Goal: Task Accomplishment & Management: Manage account settings

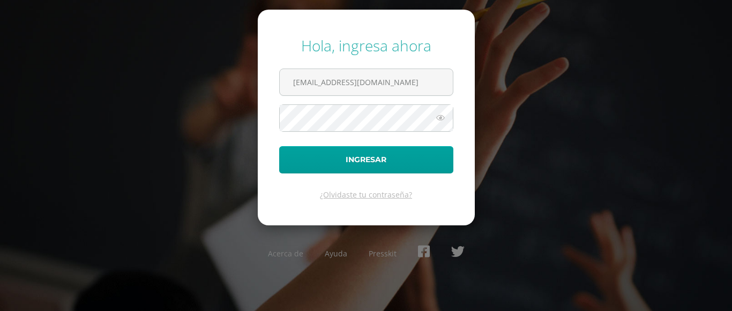
type input "[EMAIL_ADDRESS][DOMAIN_NAME]"
click at [279, 146] on button "Ingresar" at bounding box center [366, 159] width 174 height 27
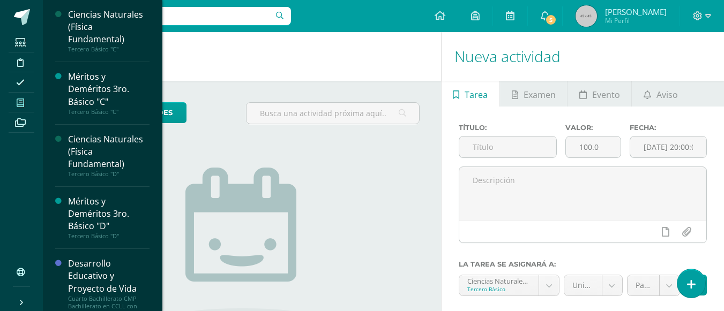
click at [17, 103] on icon at bounding box center [21, 103] width 8 height 9
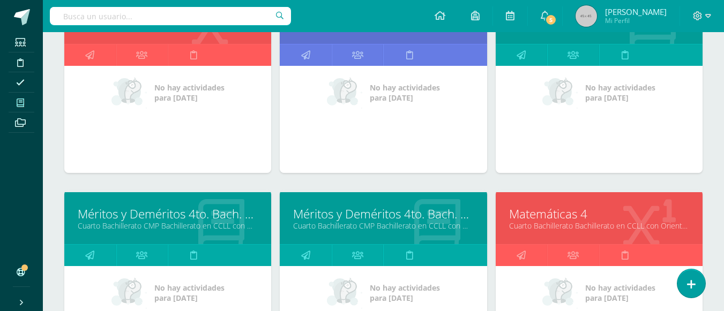
scroll to position [826, 0]
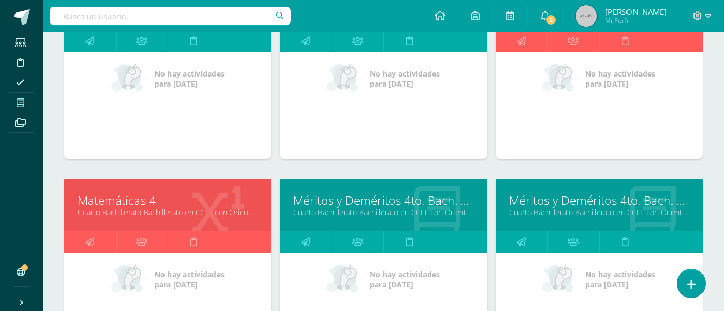
click at [157, 211] on link "Cuarto Bachillerato Bachillerato en CCLL con Orientación en Diseño Gráfico "B"" at bounding box center [168, 212] width 180 height 10
click at [156, 212] on link "Cuarto Bachillerato Bachillerato en CCLL con Orientación en Diseño Gráfico "B"" at bounding box center [168, 212] width 180 height 10
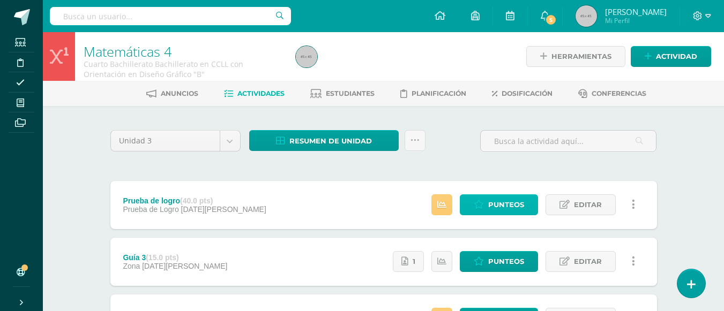
click at [497, 207] on span "Punteos" at bounding box center [506, 205] width 36 height 20
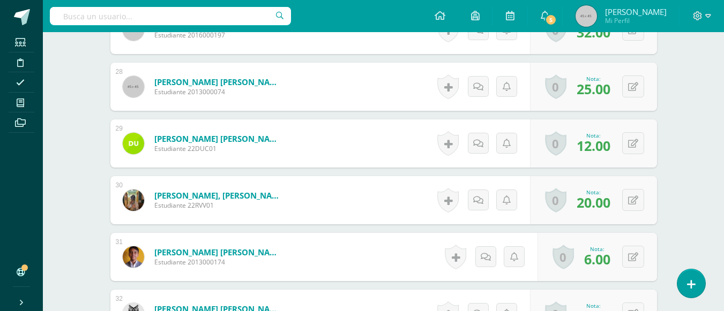
scroll to position [1800, 0]
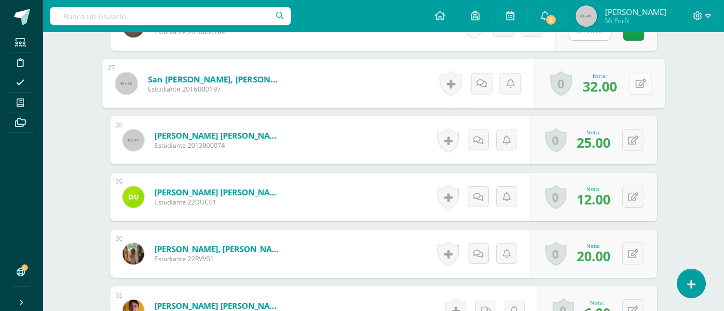
click at [631, 81] on button at bounding box center [640, 83] width 23 height 23
type input "34"
click at [610, 88] on icon at bounding box center [612, 87] width 10 height 9
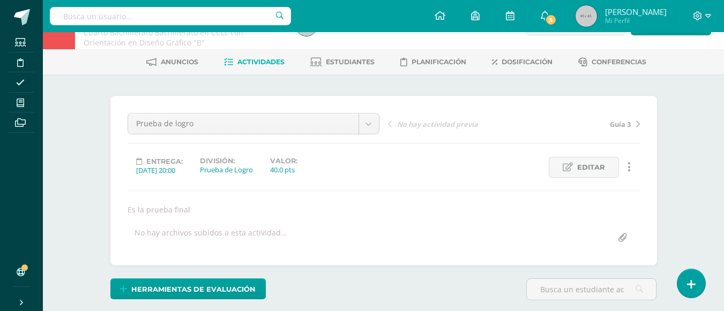
scroll to position [0, 0]
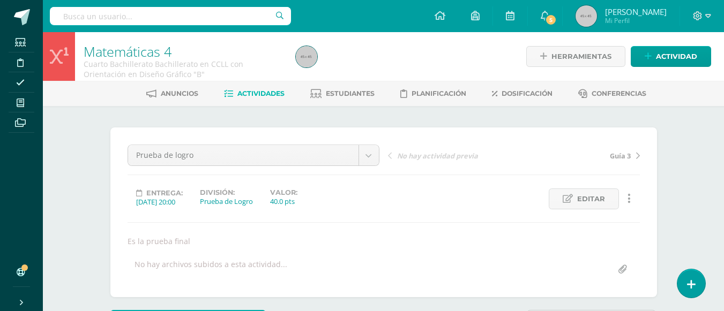
click at [266, 90] on span "Actividades" at bounding box center [260, 93] width 47 height 8
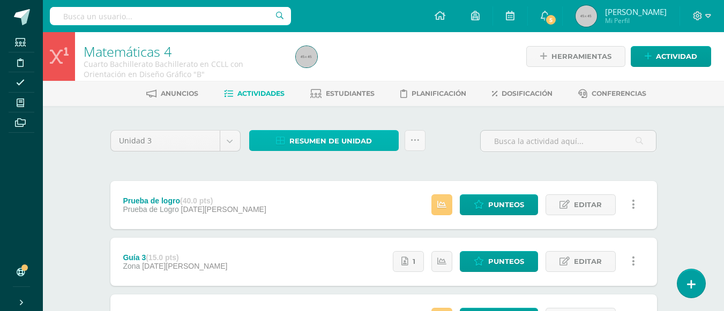
click at [327, 142] on span "Resumen de unidad" at bounding box center [330, 141] width 83 height 20
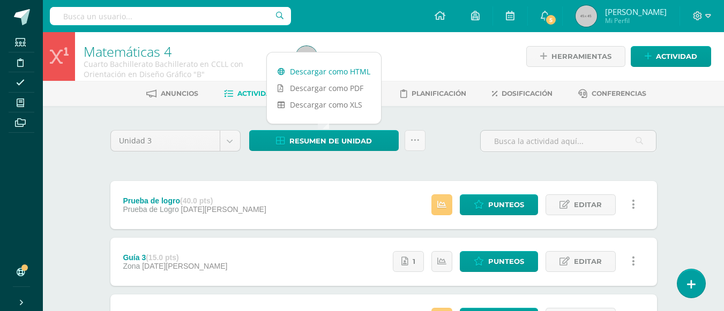
click at [333, 71] on link "Descargar como HTML" at bounding box center [324, 71] width 114 height 17
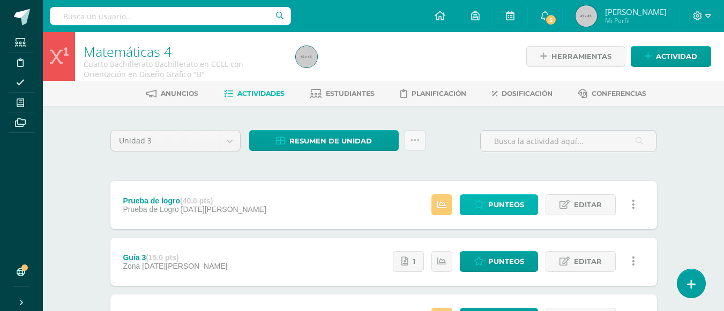
click at [503, 202] on span "Punteos" at bounding box center [506, 205] width 36 height 20
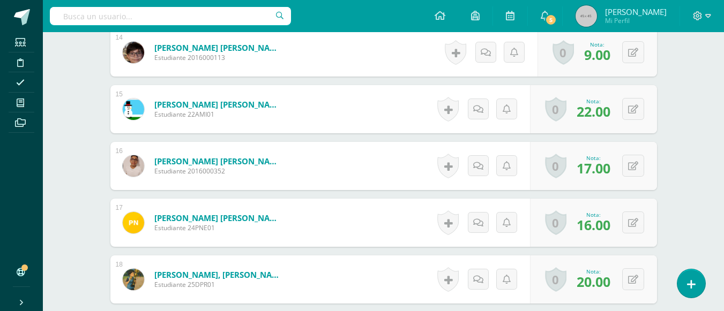
scroll to position [1200, 0]
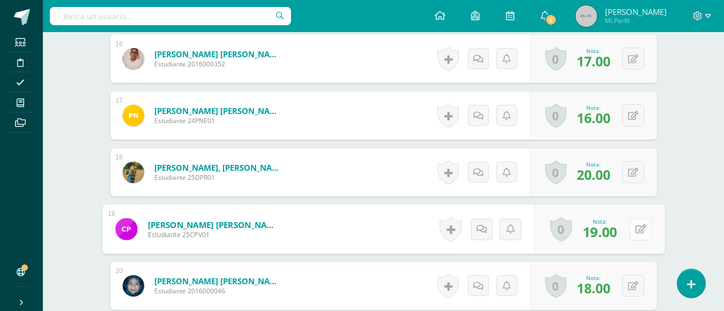
click at [634, 231] on button at bounding box center [640, 229] width 23 height 23
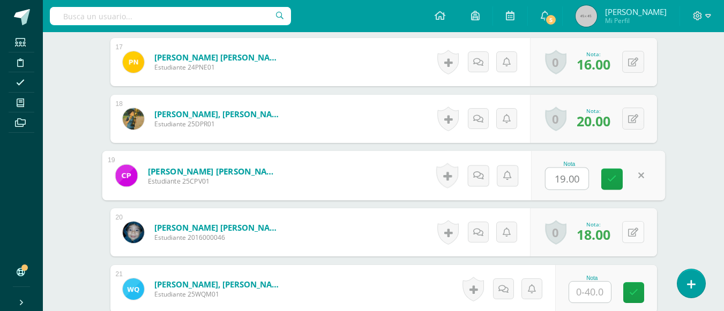
click at [634, 230] on button at bounding box center [633, 232] width 22 height 22
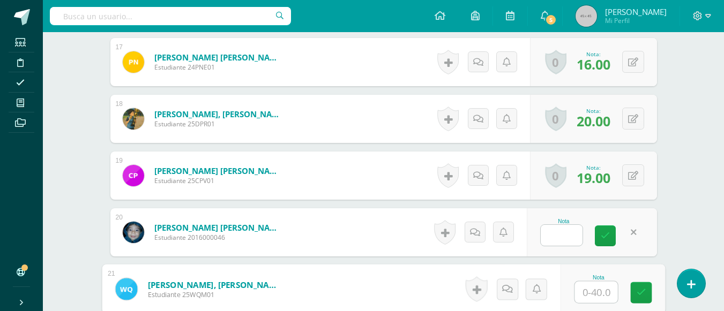
click at [592, 290] on input "text" at bounding box center [595, 292] width 43 height 21
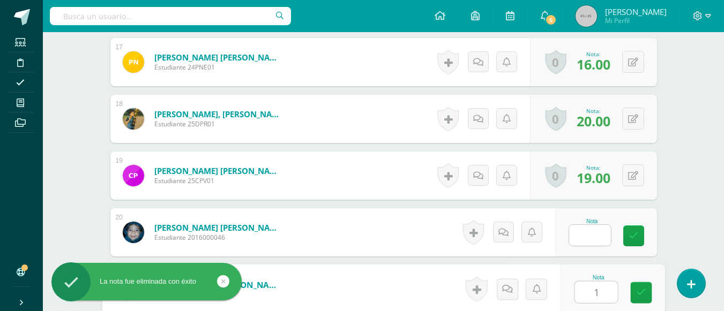
type input "18"
click at [647, 294] on link at bounding box center [640, 292] width 21 height 21
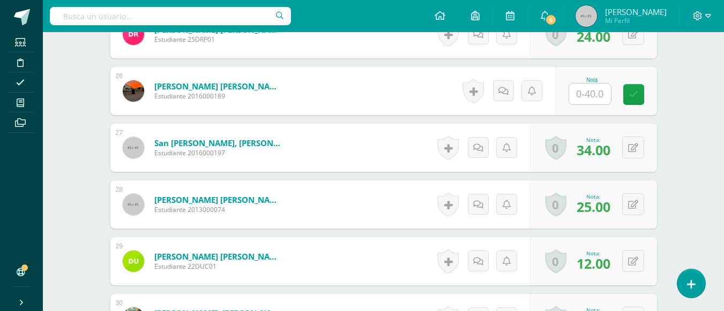
scroll to position [1896, 0]
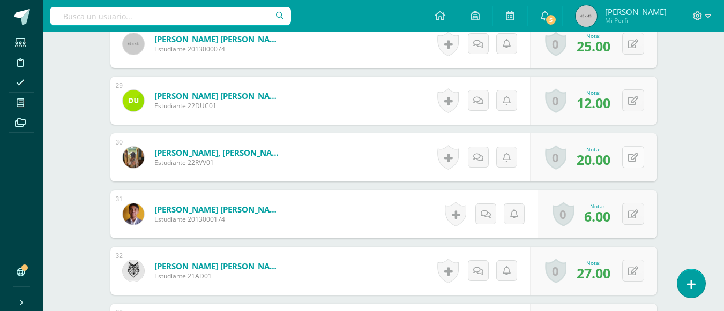
click at [632, 160] on button at bounding box center [633, 157] width 22 height 22
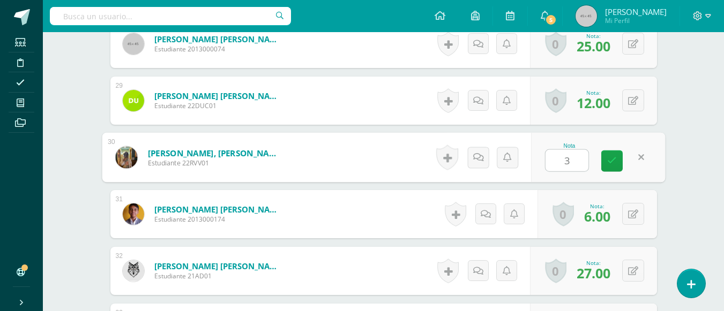
type input "30"
click at [612, 164] on icon at bounding box center [612, 160] width 10 height 9
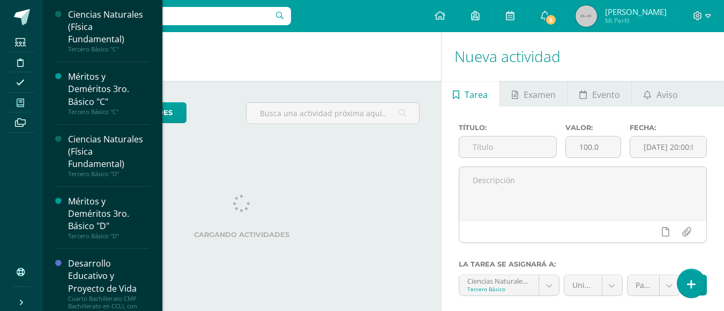
click at [18, 99] on icon at bounding box center [21, 103] width 8 height 9
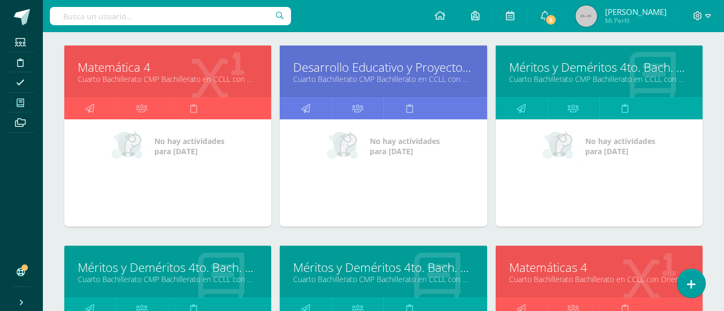
scroll to position [773, 0]
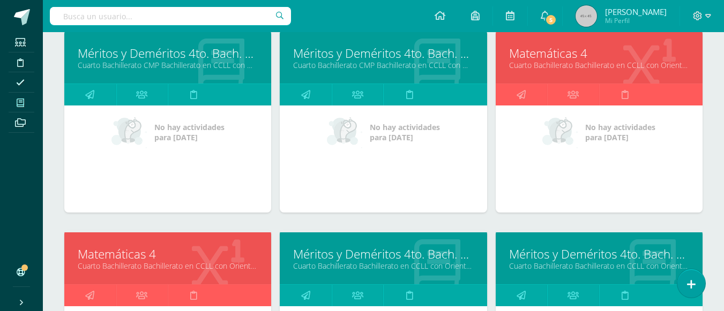
click at [151, 259] on link "Matemáticas 4" at bounding box center [168, 254] width 180 height 17
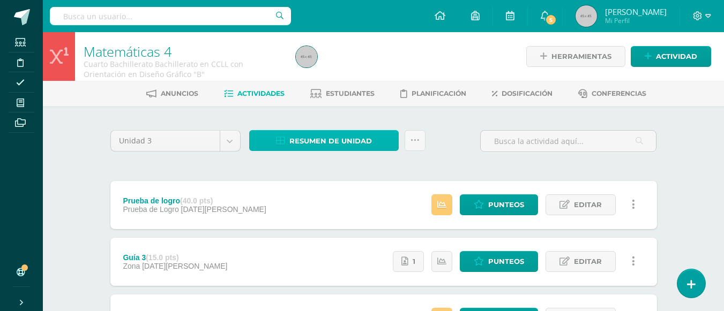
click at [370, 140] on span "Resumen de unidad" at bounding box center [330, 141] width 83 height 20
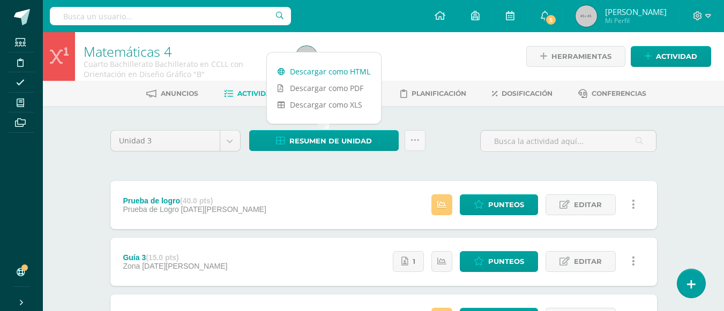
click at [334, 68] on link "Descargar como HTML" at bounding box center [324, 71] width 114 height 17
click at [414, 58] on div at bounding box center [399, 56] width 216 height 49
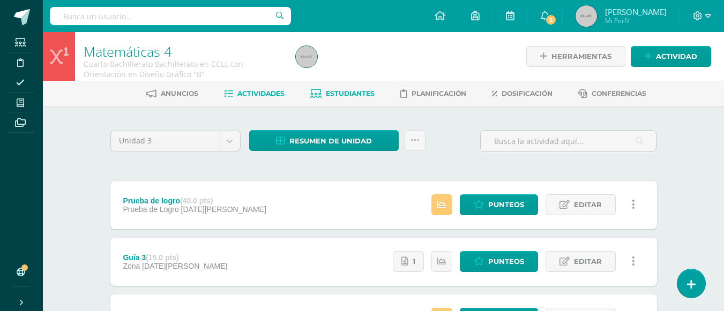
click at [361, 90] on span "Estudiantes" at bounding box center [350, 93] width 49 height 8
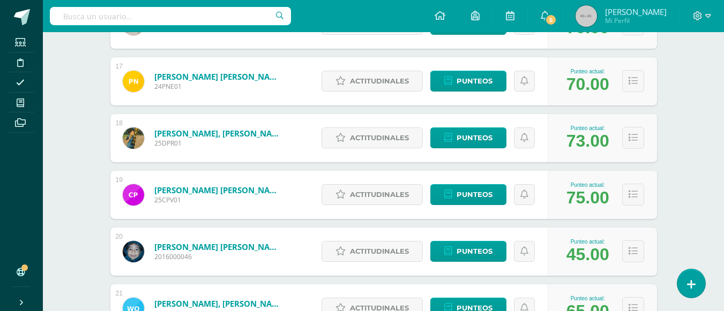
scroll to position [1192, 0]
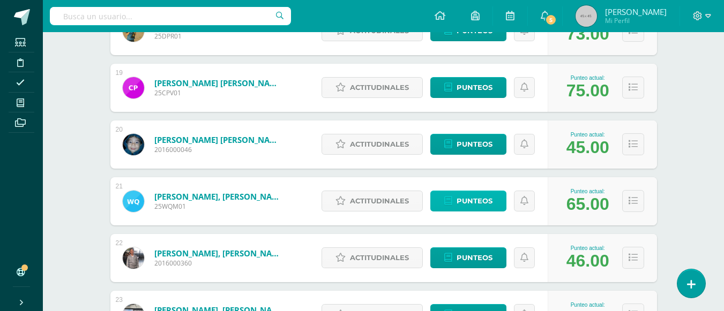
click at [498, 201] on link "Punteos" at bounding box center [468, 201] width 76 height 21
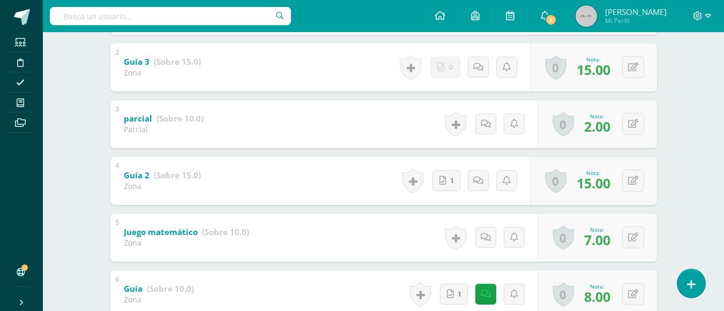
scroll to position [334, 0]
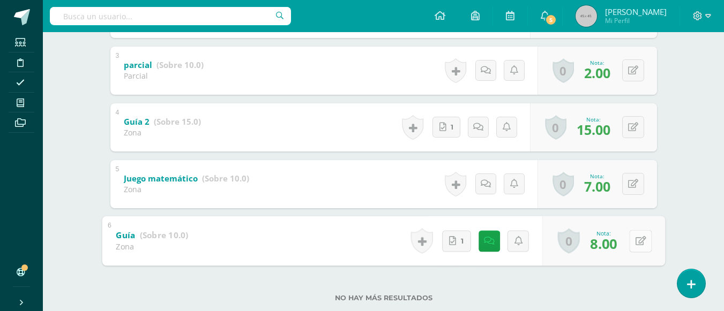
click at [631, 239] on button at bounding box center [640, 241] width 23 height 23
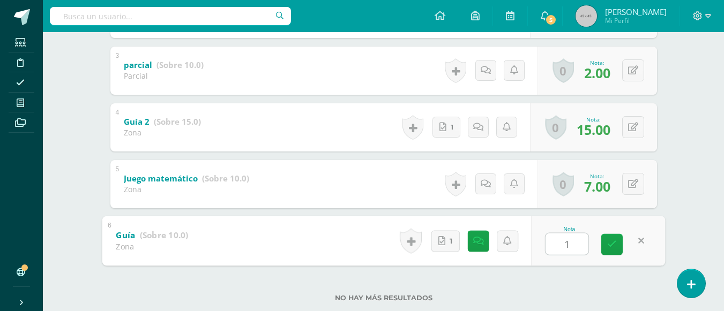
type input "10"
click at [610, 244] on icon at bounding box center [612, 244] width 10 height 9
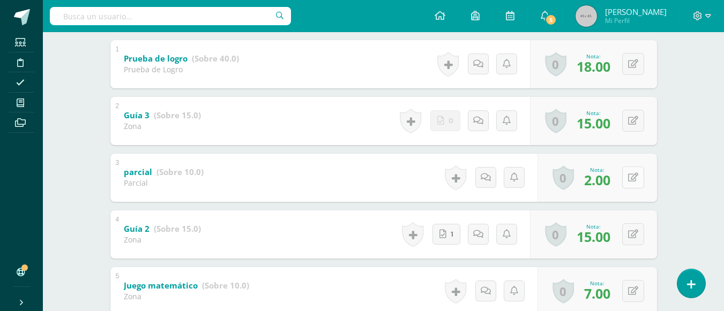
scroll to position [174, 0]
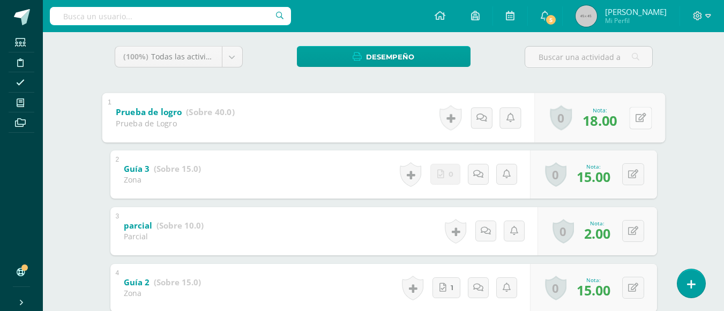
click at [631, 118] on button at bounding box center [640, 118] width 23 height 23
type input "21"
click at [604, 119] on link at bounding box center [611, 120] width 21 height 21
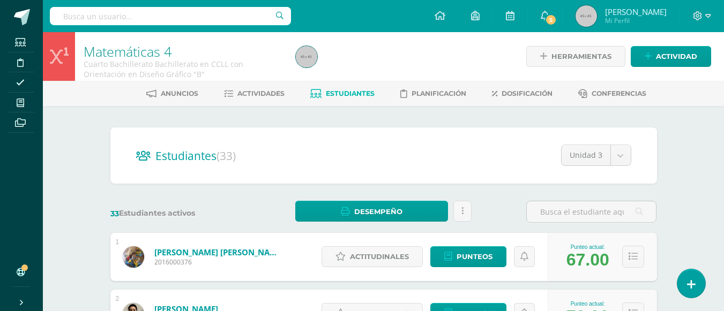
scroll to position [54, 0]
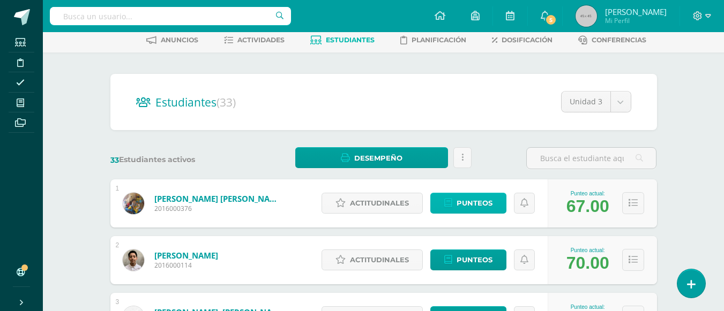
click at [501, 205] on link "Punteos" at bounding box center [468, 203] width 76 height 21
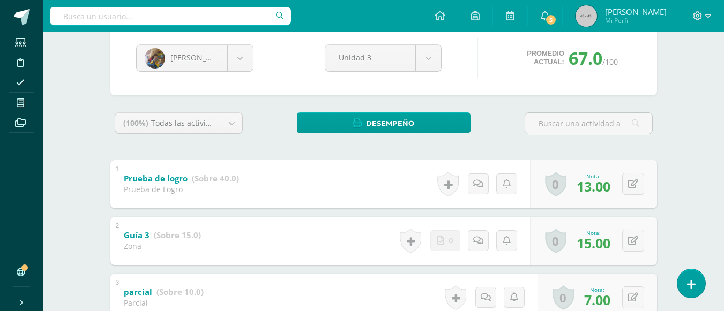
scroll to position [161, 0]
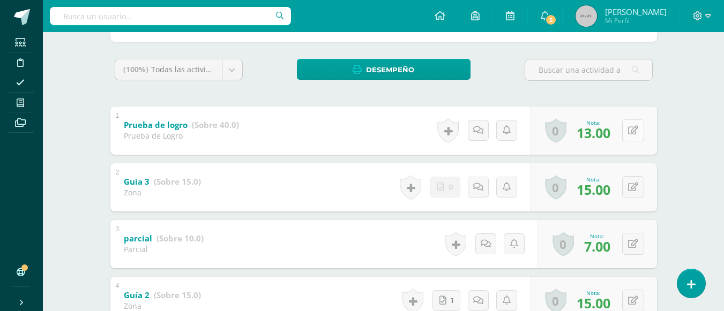
click at [634, 128] on button at bounding box center [633, 130] width 22 height 22
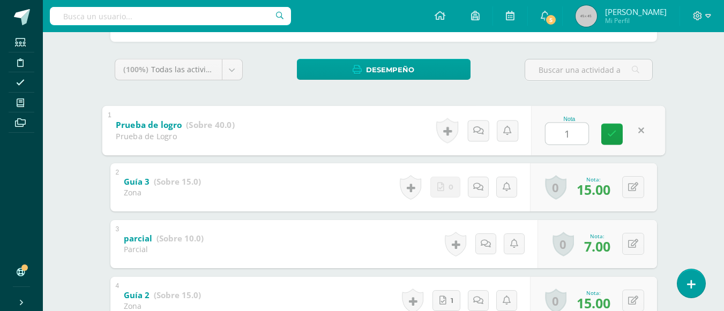
type input "16"
click at [615, 138] on icon at bounding box center [612, 134] width 10 height 9
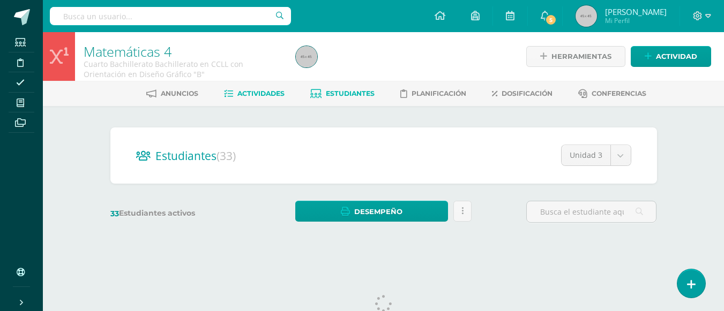
click at [276, 95] on span "Actividades" at bounding box center [260, 93] width 47 height 8
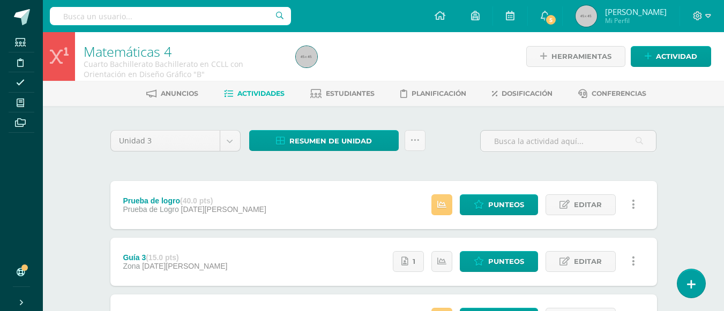
click at [272, 93] on span "Actividades" at bounding box center [260, 93] width 47 height 8
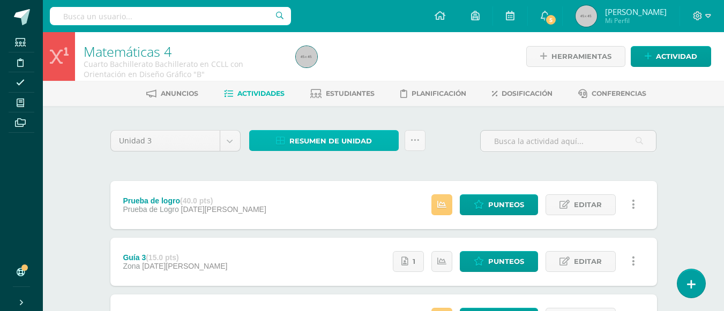
click at [361, 144] on span "Resumen de unidad" at bounding box center [330, 141] width 83 height 20
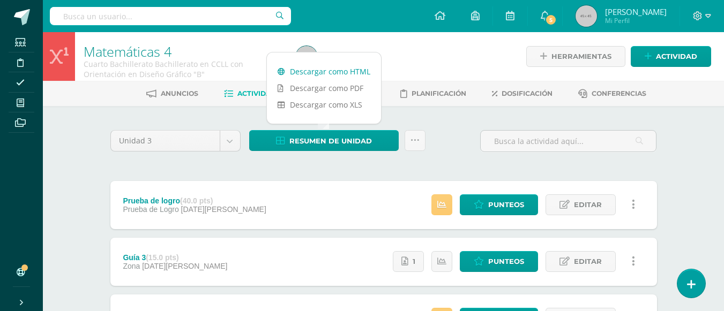
click at [344, 69] on link "Descargar como HTML" at bounding box center [324, 71] width 114 height 17
click at [429, 63] on div at bounding box center [399, 56] width 216 height 49
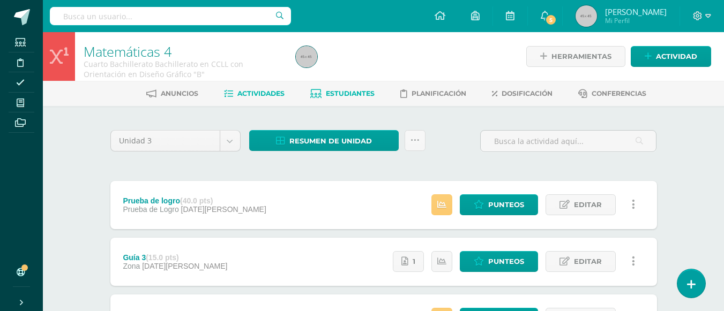
click at [345, 91] on span "Estudiantes" at bounding box center [350, 93] width 49 height 8
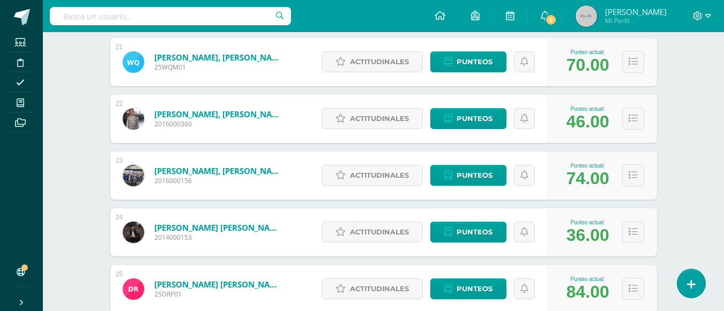
scroll to position [1384, 0]
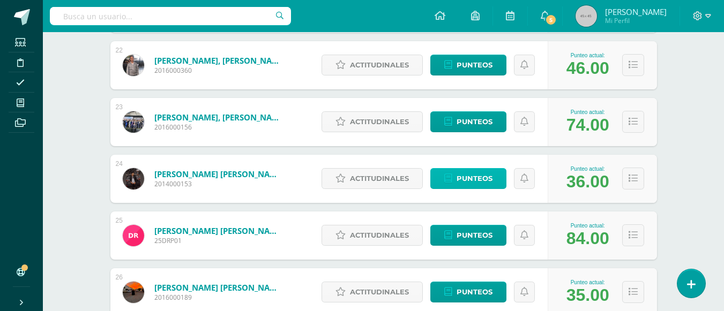
click at [494, 181] on link "Punteos" at bounding box center [468, 178] width 76 height 21
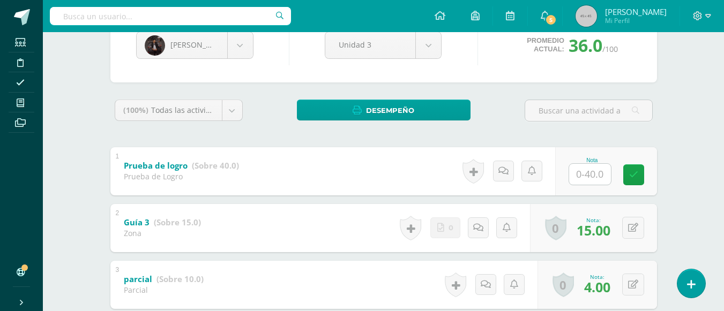
scroll to position [227, 0]
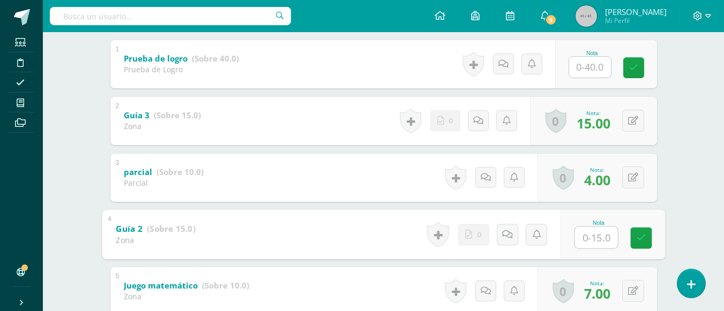
click at [579, 236] on input "text" at bounding box center [595, 237] width 43 height 21
type input "12"
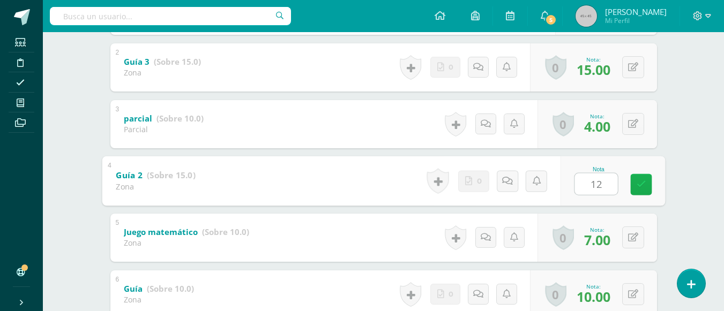
click at [642, 189] on icon at bounding box center [641, 184] width 10 height 9
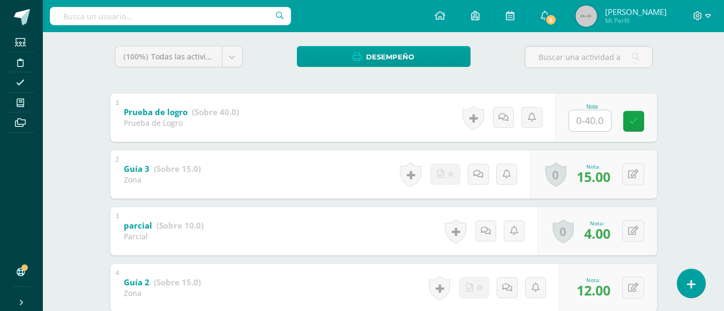
scroll to position [227, 0]
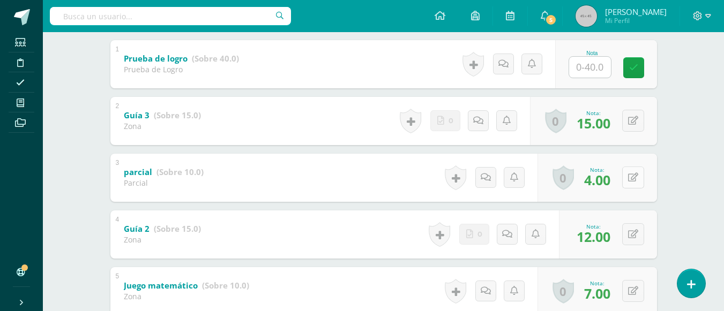
click at [632, 179] on button at bounding box center [633, 178] width 22 height 22
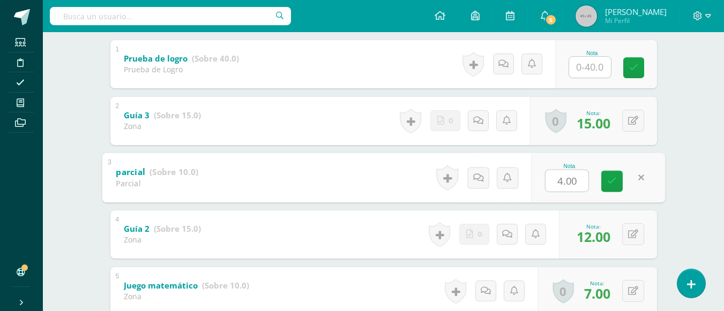
type input "7"
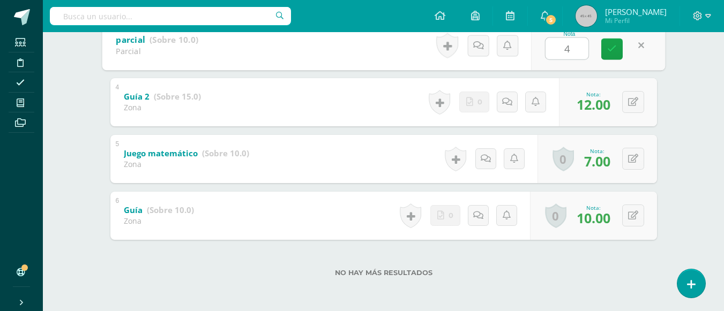
scroll to position [306, 0]
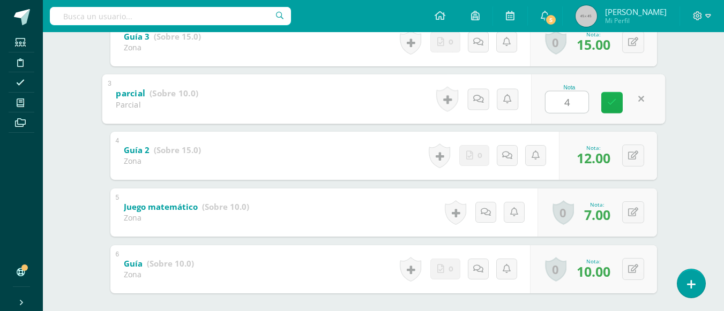
click at [618, 105] on link at bounding box center [611, 102] width 21 height 21
click at [629, 101] on button at bounding box center [640, 99] width 23 height 23
type input "7"
click at [615, 104] on icon at bounding box center [612, 102] width 10 height 9
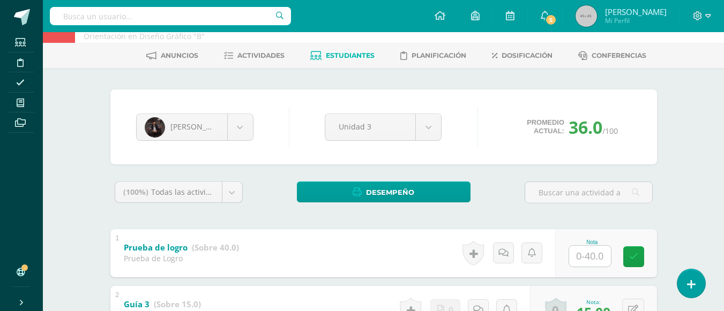
scroll to position [0, 0]
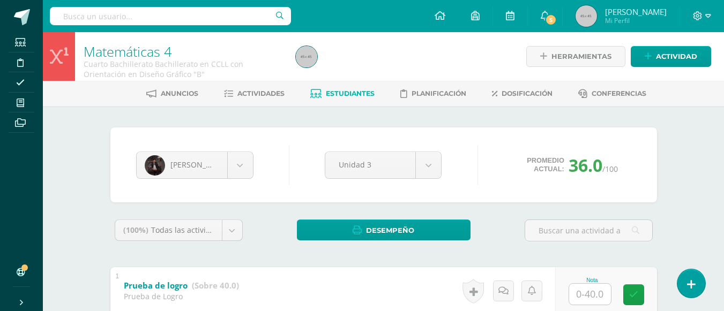
click at [348, 92] on span "Estudiantes" at bounding box center [350, 93] width 49 height 8
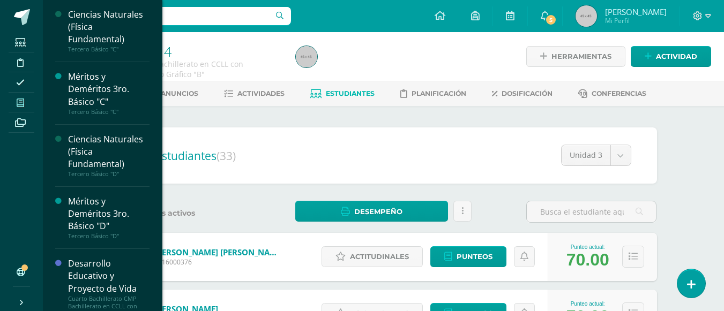
click at [20, 104] on icon at bounding box center [21, 103] width 8 height 9
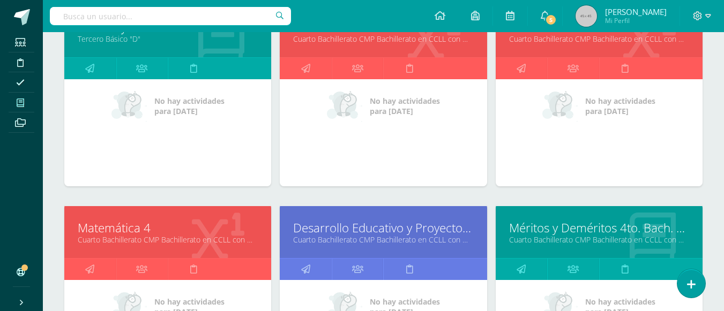
scroll to position [451, 0]
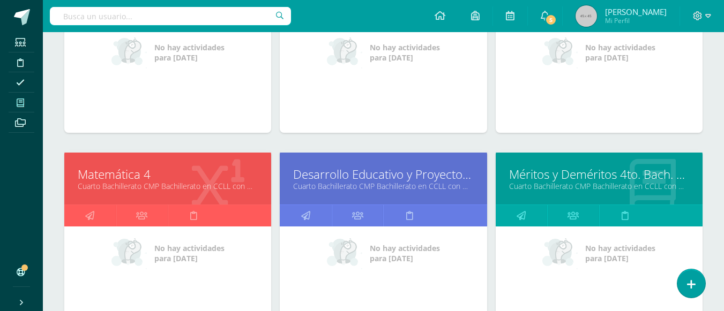
click at [140, 182] on link "Cuarto Bachillerato CMP Bachillerato en CCLL con Orientación en Computación "E"" at bounding box center [168, 186] width 180 height 10
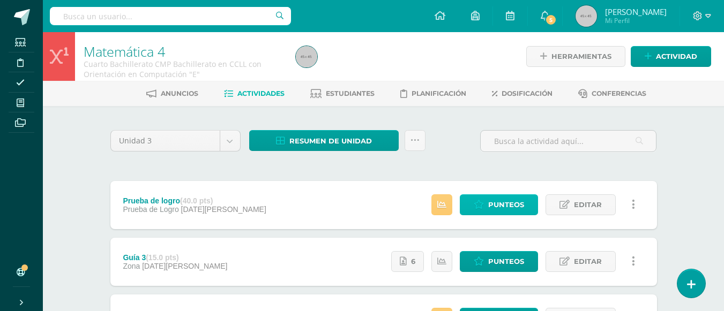
click at [519, 206] on span "Punteos" at bounding box center [506, 205] width 36 height 20
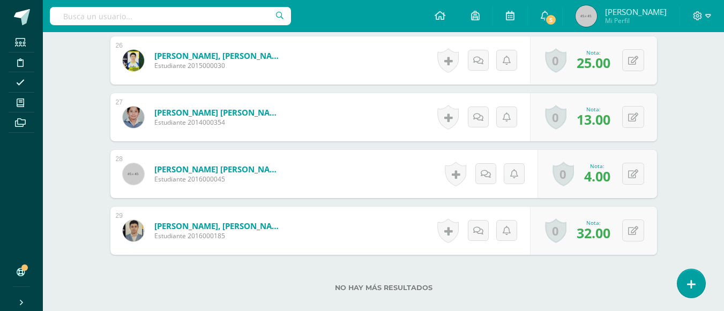
scroll to position [1832, 0]
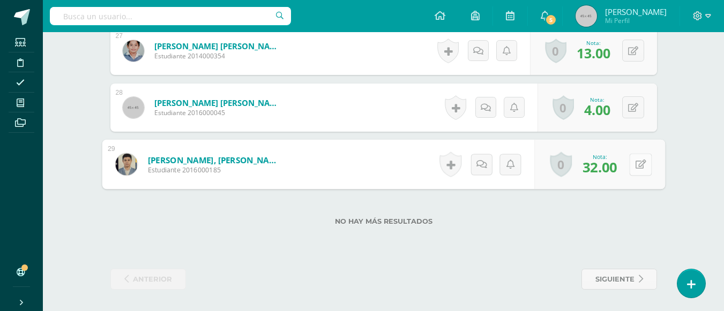
click at [633, 164] on button at bounding box center [640, 164] width 23 height 23
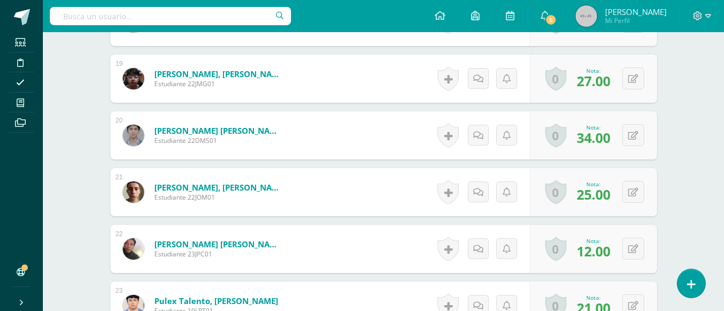
scroll to position [1297, 0]
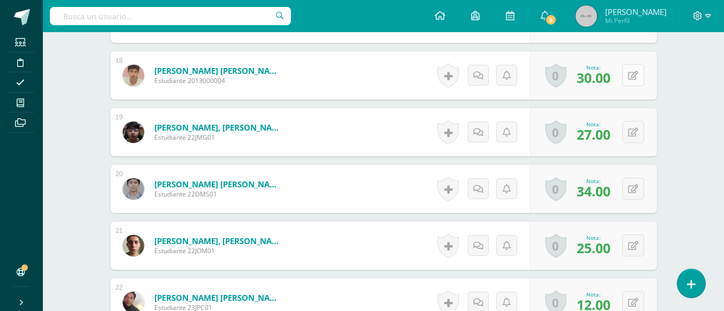
type input "33"
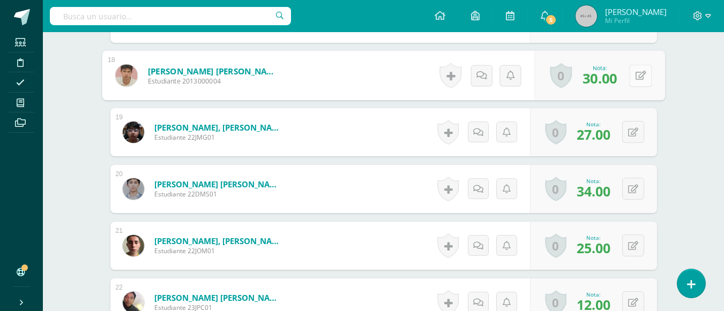
click at [633, 76] on button at bounding box center [640, 75] width 23 height 23
type input "31"
click at [609, 82] on icon at bounding box center [612, 78] width 10 height 9
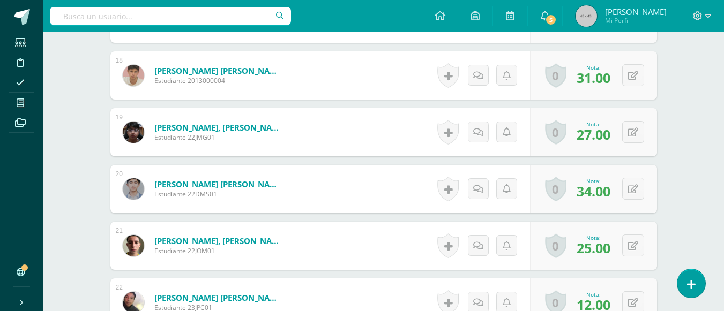
scroll to position [1404, 0]
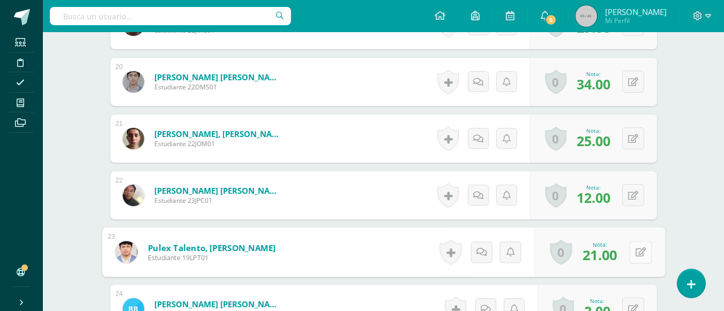
click at [635, 253] on icon at bounding box center [640, 252] width 11 height 9
type input "26"
click at [608, 257] on icon at bounding box center [612, 255] width 10 height 9
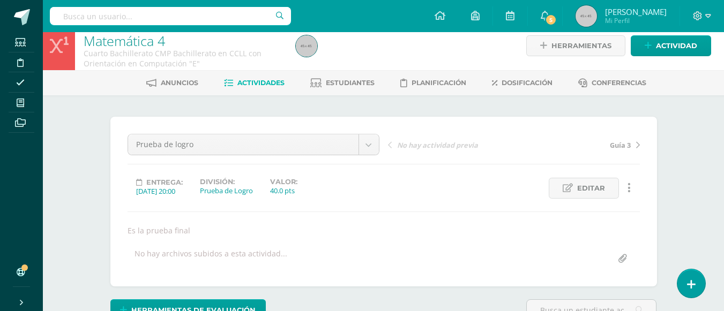
scroll to position [0, 0]
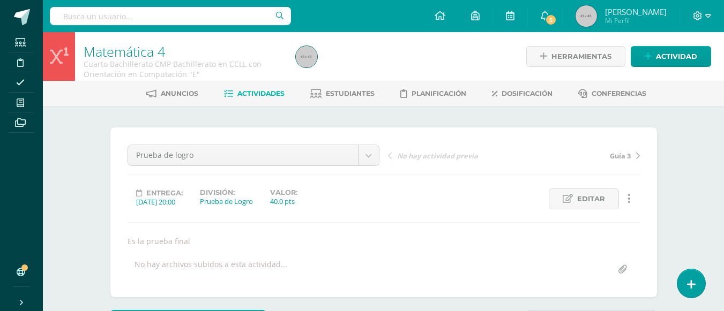
click at [274, 95] on span "Actividades" at bounding box center [260, 93] width 47 height 8
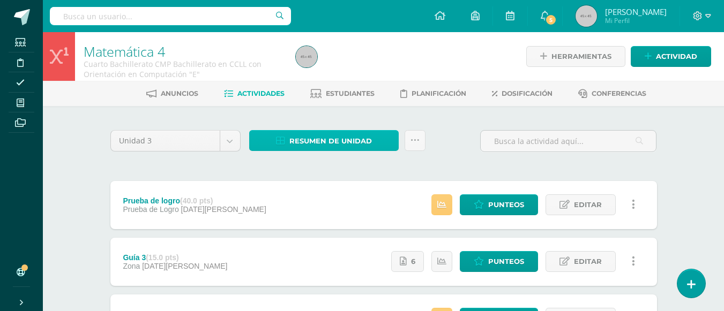
click at [324, 136] on span "Resumen de unidad" at bounding box center [330, 141] width 83 height 20
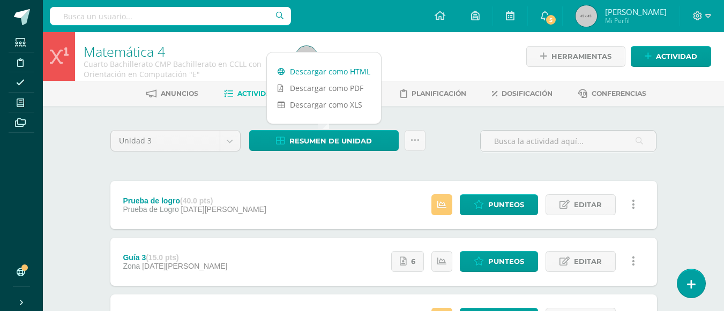
click at [333, 69] on link "Descargar como HTML" at bounding box center [324, 71] width 114 height 17
click at [696, 18] on icon at bounding box center [698, 16] width 10 height 10
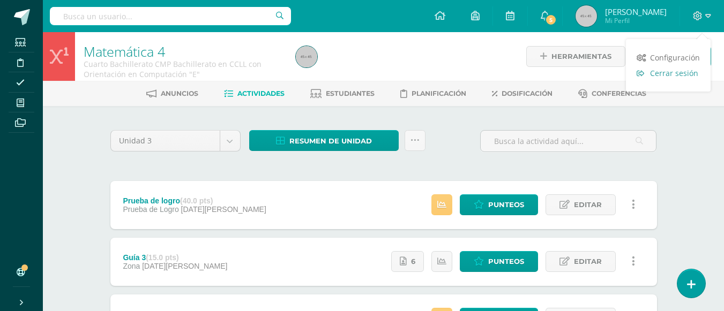
click at [675, 73] on span "Cerrar sesión" at bounding box center [674, 73] width 48 height 10
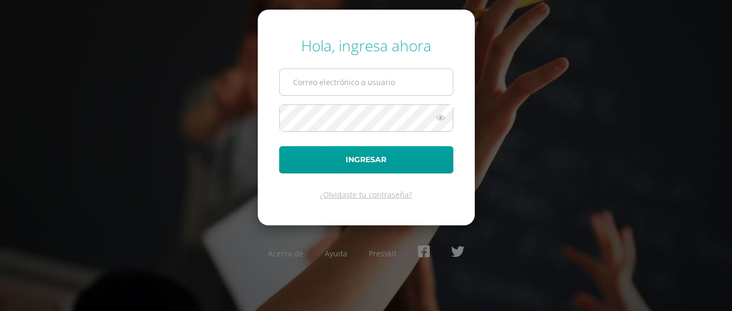
click at [311, 83] on input "text" at bounding box center [366, 82] width 173 height 26
type input "ocuevas@donbosco.edu.gt"
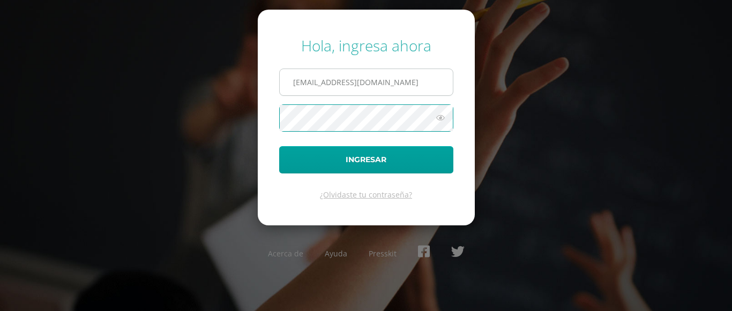
click at [279, 146] on button "Ingresar" at bounding box center [366, 159] width 174 height 27
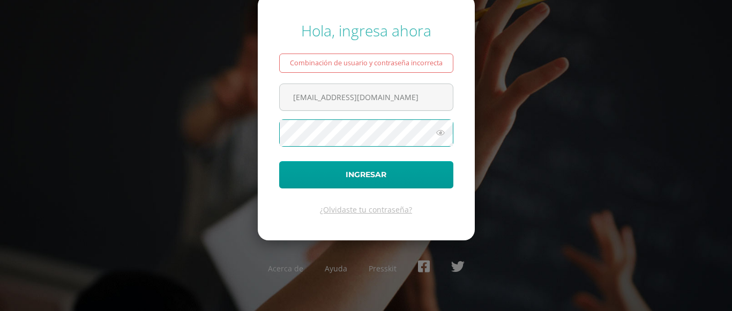
click at [279, 161] on button "Ingresar" at bounding box center [366, 174] width 174 height 27
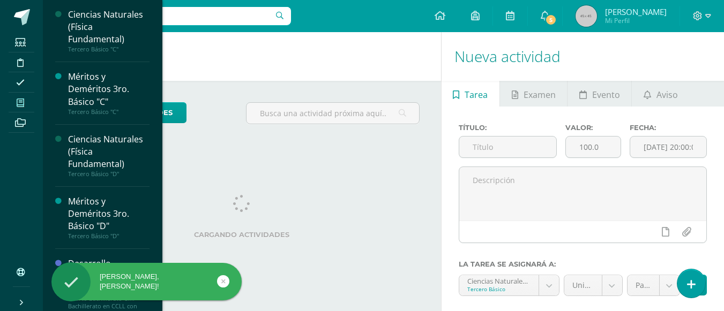
click at [23, 104] on icon at bounding box center [21, 103] width 8 height 9
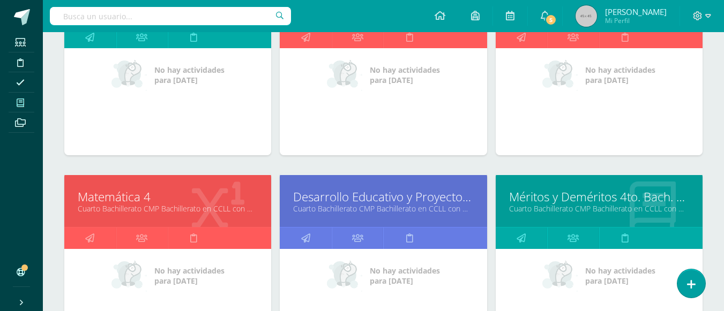
scroll to position [375, 0]
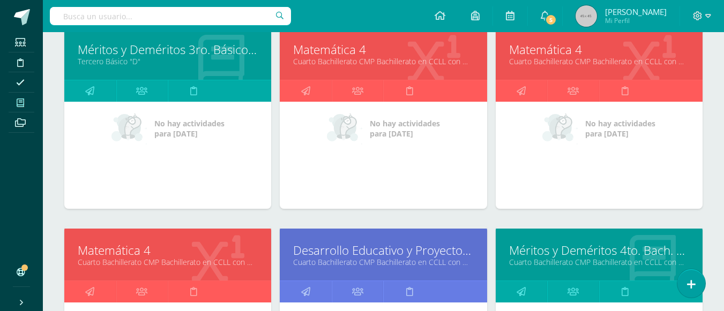
click at [558, 53] on link "Matemática 4" at bounding box center [599, 49] width 180 height 17
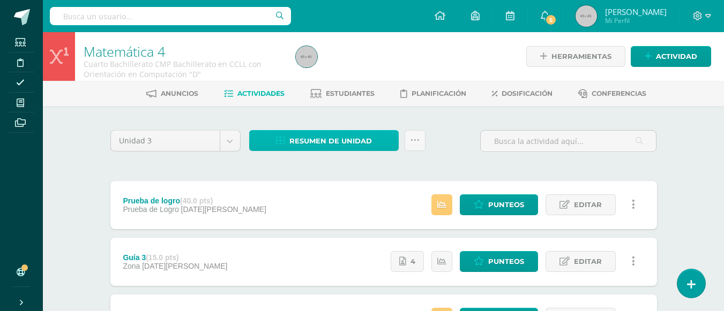
click at [355, 140] on span "Resumen de unidad" at bounding box center [330, 141] width 83 height 20
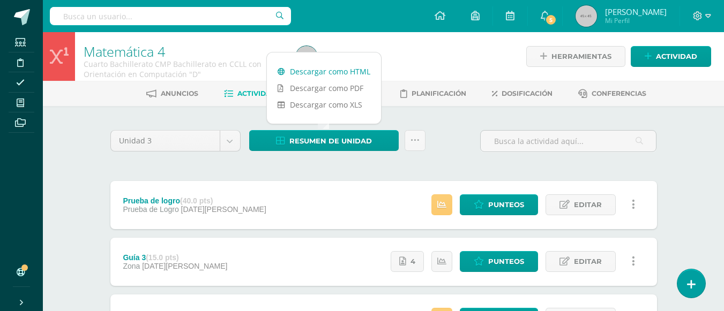
click at [329, 71] on link "Descargar como HTML" at bounding box center [324, 71] width 114 height 17
click at [698, 12] on icon at bounding box center [697, 15] width 9 height 9
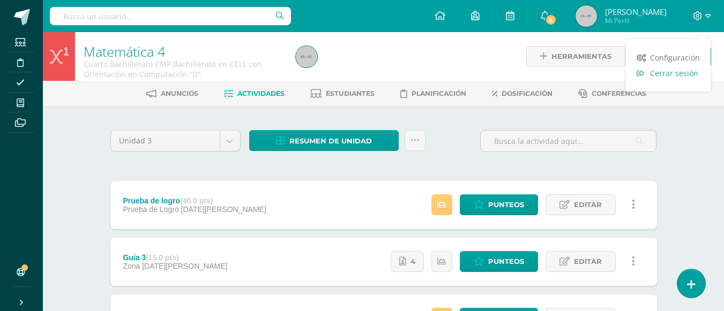
click at [686, 73] on span "Cerrar sesión" at bounding box center [674, 73] width 48 height 10
